Goal: Information Seeking & Learning: Learn about a topic

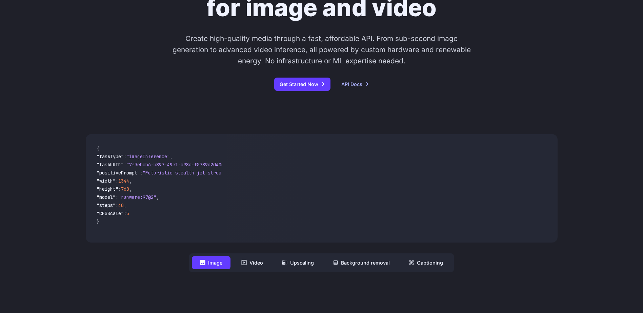
scroll to position [237, 0]
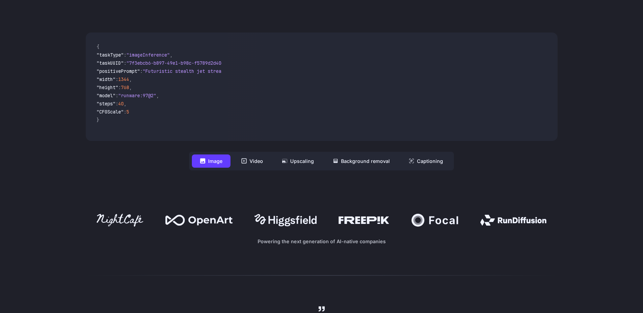
drag, startPoint x: 137, startPoint y: 135, endPoint x: 212, endPoint y: 137, distance: 75.6
click at [211, 136] on pre "{ "taskType" : "imageInference" , "taskUUID" : "7f3ebcb6-b897-49e1-b98c-f5789d2…" at bounding box center [156, 87] width 131 height 98
click at [189, 135] on code "{ "taskType" : "imageInference" , "taskUUID" : "7f3ebcb6-b897-49e1-b98c-f5789d2…" at bounding box center [156, 87] width 131 height 98
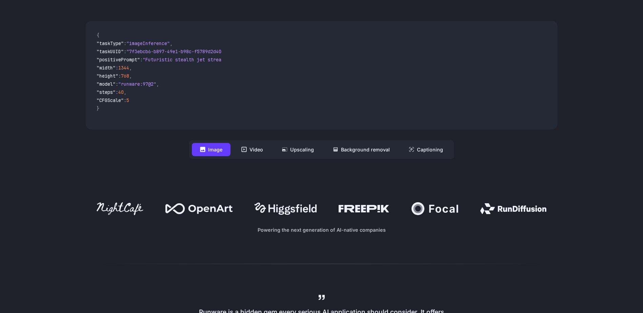
scroll to position [169, 0]
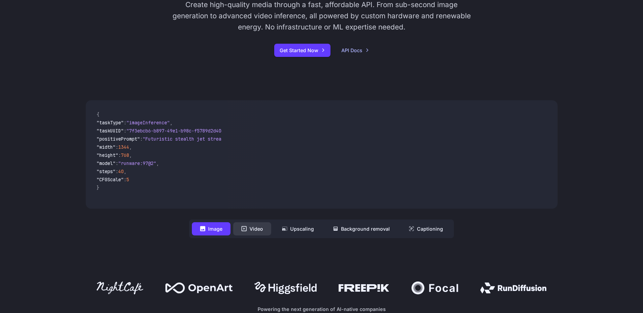
click at [260, 230] on button "Video" at bounding box center [252, 228] width 38 height 13
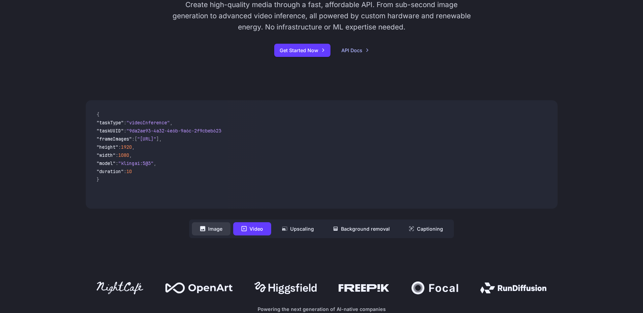
click at [219, 227] on button "Image" at bounding box center [211, 228] width 39 height 13
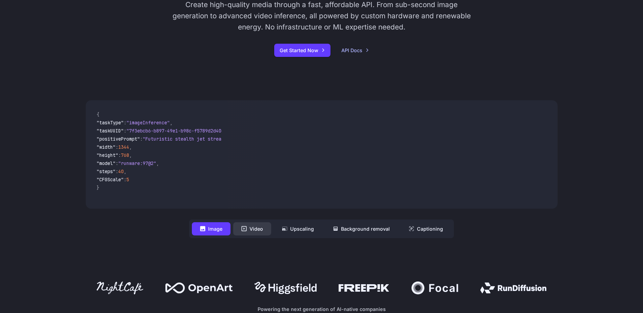
click at [239, 228] on button "Video" at bounding box center [252, 228] width 38 height 13
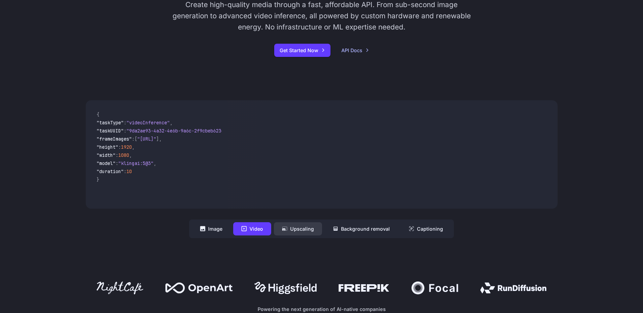
click at [287, 229] on icon at bounding box center [284, 228] width 5 height 5
click at [354, 230] on button "Background removal" at bounding box center [361, 228] width 73 height 13
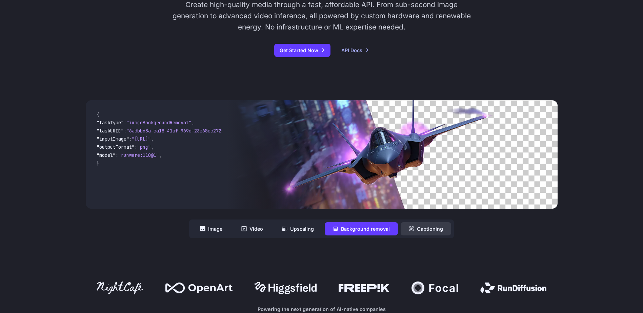
click at [431, 231] on button "Captioning" at bounding box center [426, 228] width 50 height 13
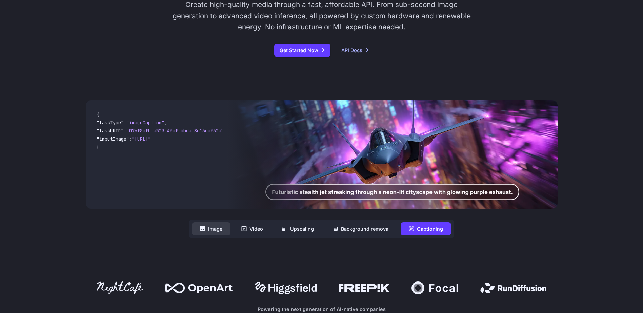
click at [214, 234] on button "Image" at bounding box center [211, 228] width 39 height 13
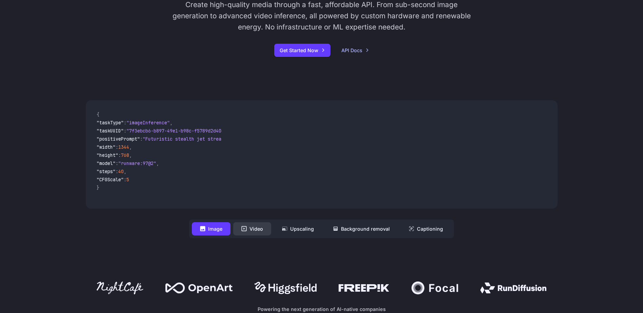
click at [250, 232] on button "Video" at bounding box center [252, 228] width 38 height 13
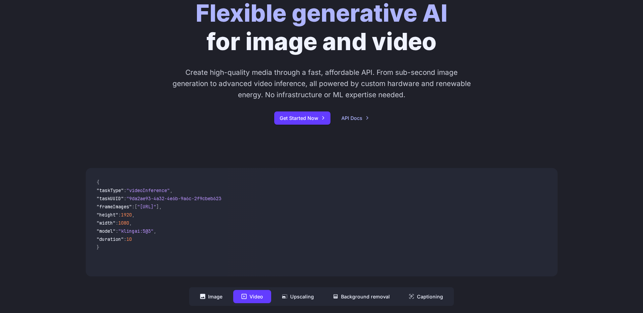
scroll to position [0, 0]
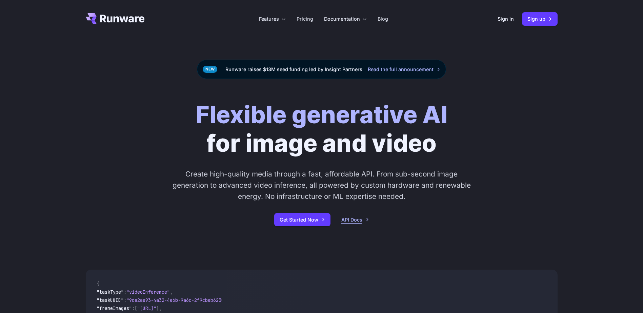
click at [347, 218] on link "API Docs" at bounding box center [355, 220] width 28 height 8
